Goal: Information Seeking & Learning: Compare options

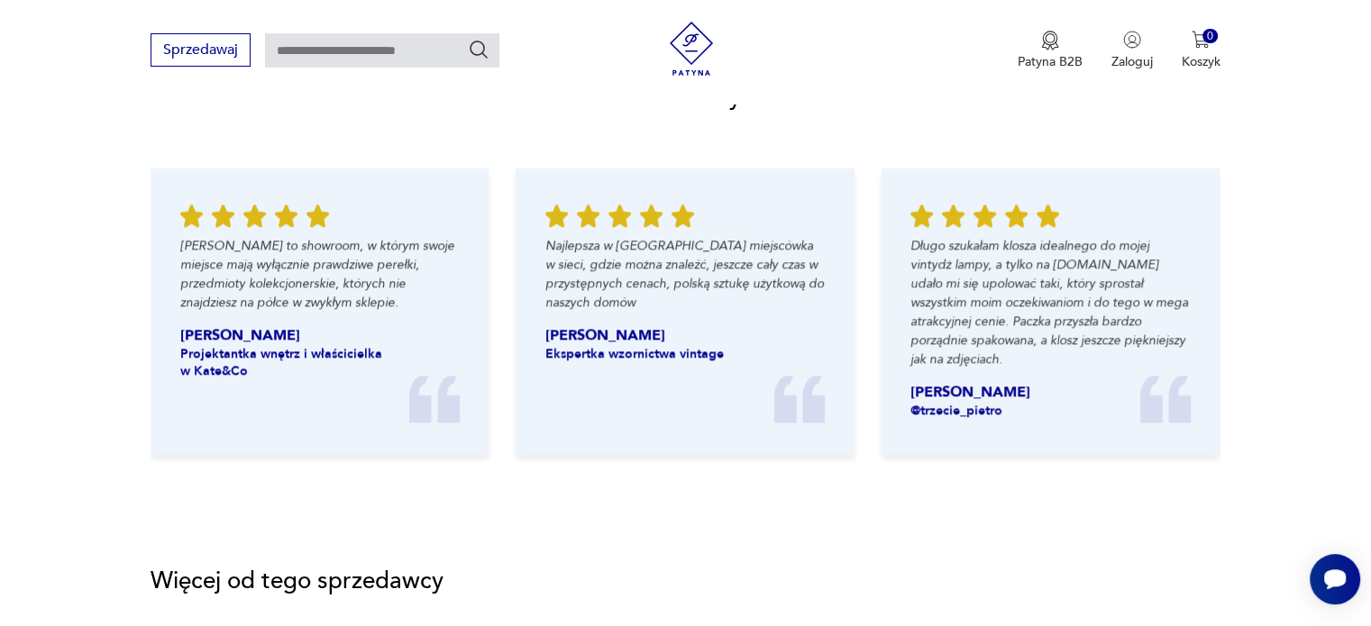
scroll to position [2434, 0]
